Goal: Entertainment & Leisure: Consume media (video, audio)

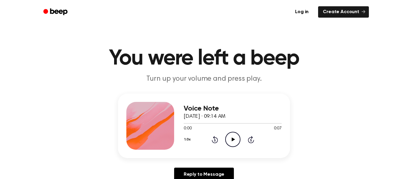
click at [232, 138] on icon at bounding box center [233, 139] width 3 height 4
click at [234, 139] on icon at bounding box center [233, 139] width 3 height 4
click at [232, 142] on icon "Play Audio" at bounding box center [232, 139] width 15 height 15
click at [230, 139] on icon "Play Audio" at bounding box center [232, 139] width 15 height 15
click at [230, 134] on icon "Play Audio" at bounding box center [232, 139] width 15 height 15
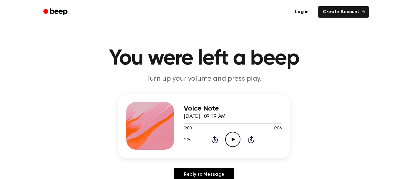
click at [236, 144] on icon "Play Audio" at bounding box center [232, 139] width 15 height 15
click at [229, 143] on icon "Play Audio" at bounding box center [232, 139] width 15 height 15
click at [234, 137] on icon "Play Audio" at bounding box center [232, 139] width 15 height 15
click at [229, 136] on icon "Play Audio" at bounding box center [232, 139] width 15 height 15
click at [232, 142] on icon "Play Audio" at bounding box center [232, 139] width 15 height 15
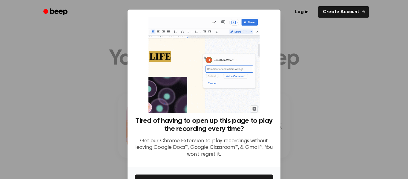
click at [289, 100] on div at bounding box center [204, 89] width 408 height 179
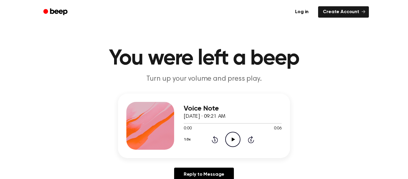
click at [234, 146] on icon "Play Audio" at bounding box center [232, 139] width 15 height 15
